Goal: Check status: Check status

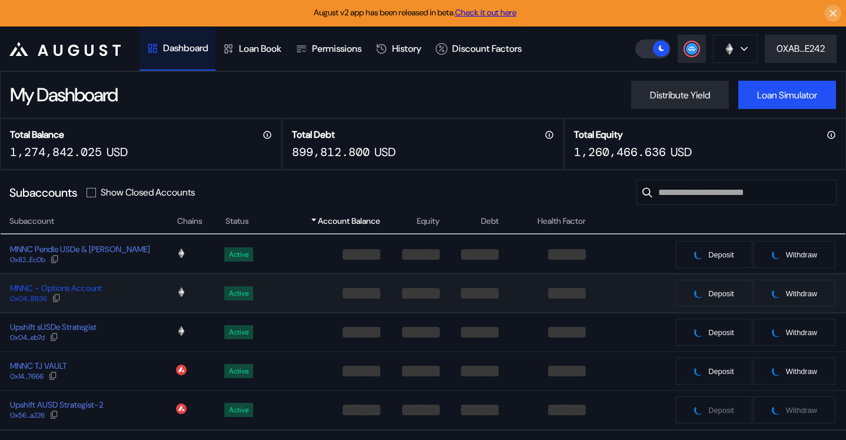
click at [34, 291] on div "MNNC - Options Account" at bounding box center [56, 288] width 92 height 11
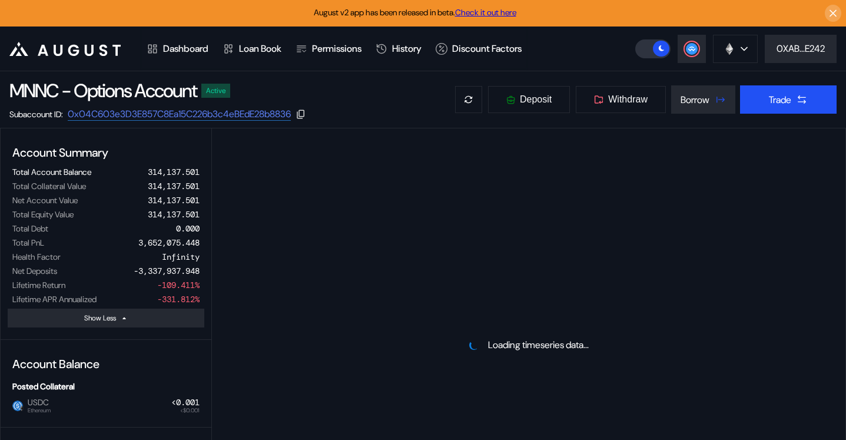
select select "*"
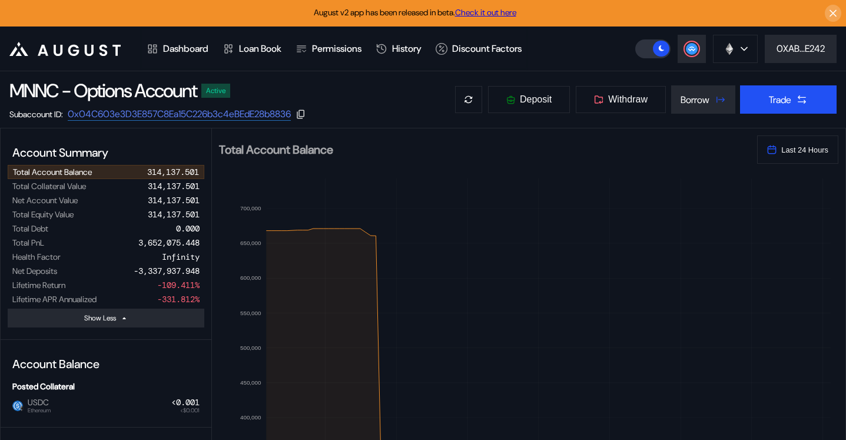
click at [593, 57] on header ".cls-1 { fill: #fff; stroke-width: 0px; } Dashboard Loan Book Permissions Histo…" at bounding box center [423, 49] width 846 height 45
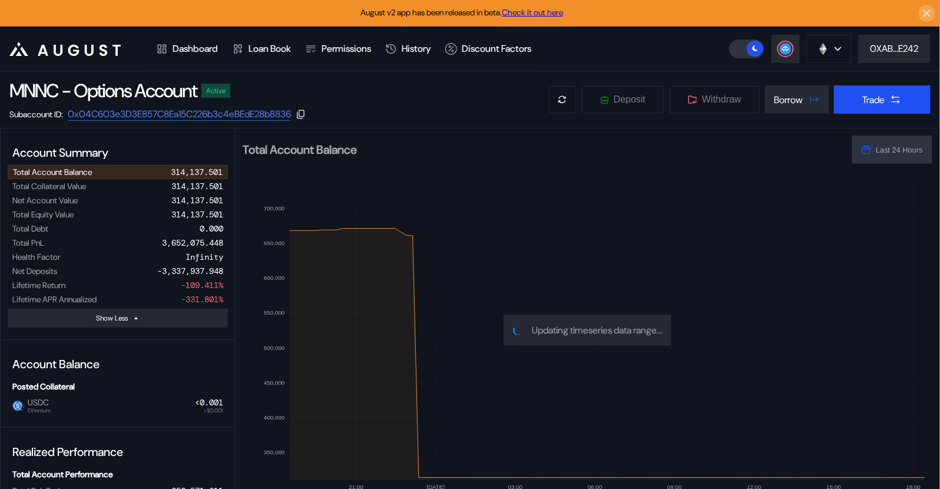
click at [58, 43] on icon ".cls-1 { fill: #fff; stroke-width: 0px; }" at bounding box center [64, 49] width 111 height 14
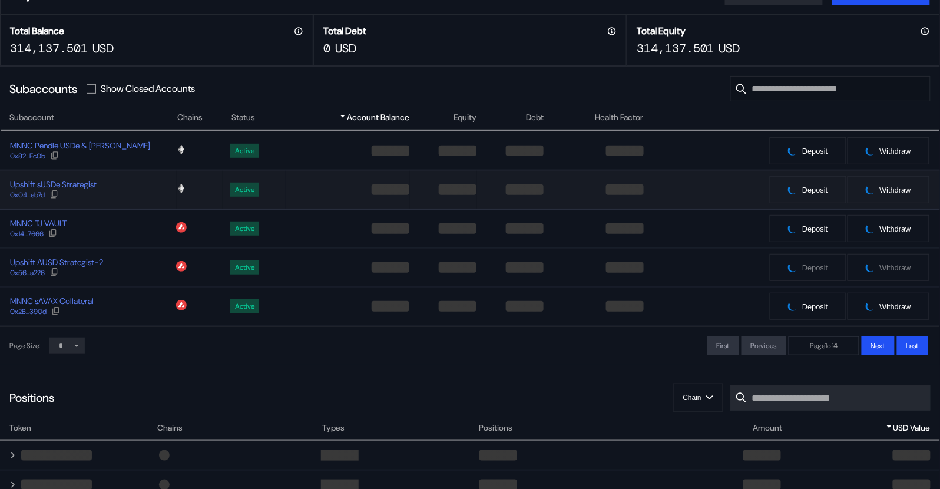
scroll to position [116, 0]
